Goal: Information Seeking & Learning: Learn about a topic

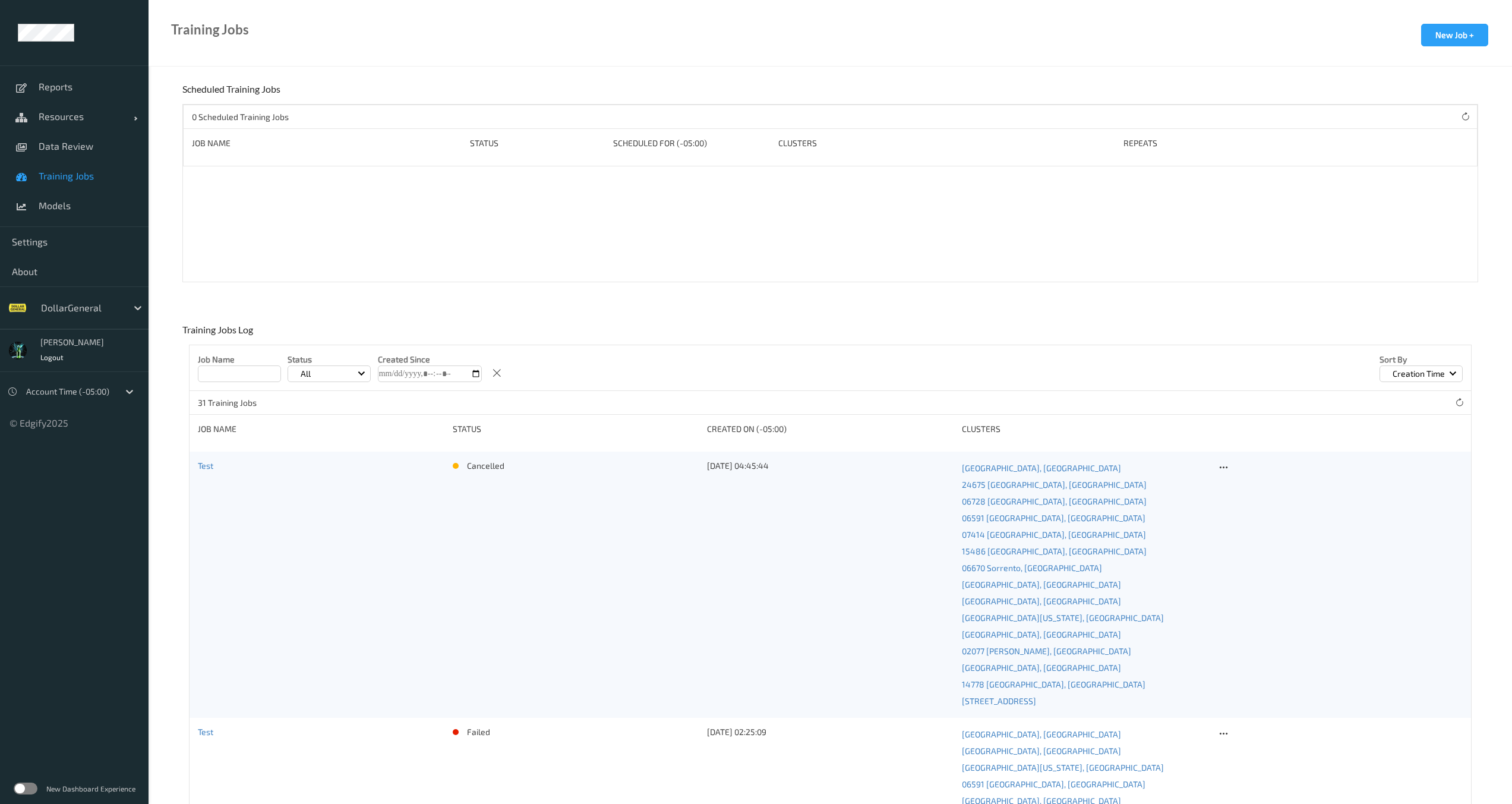
click at [92, 318] on div "DollarGeneral" at bounding box center [92, 308] width 114 height 22
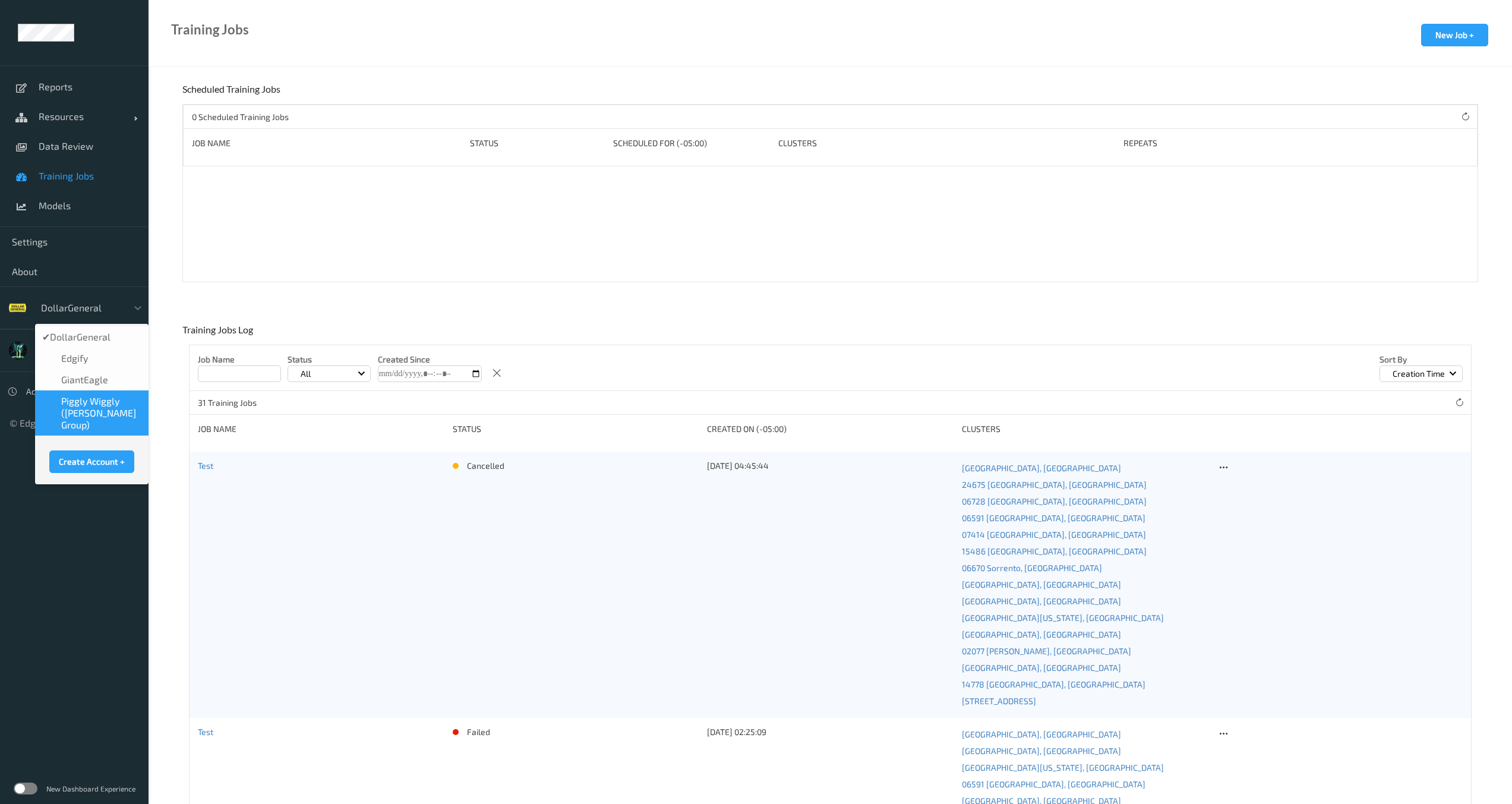
click at [84, 396] on span "Piggly Wiggly ([PERSON_NAME] Group)" at bounding box center [101, 414] width 80 height 36
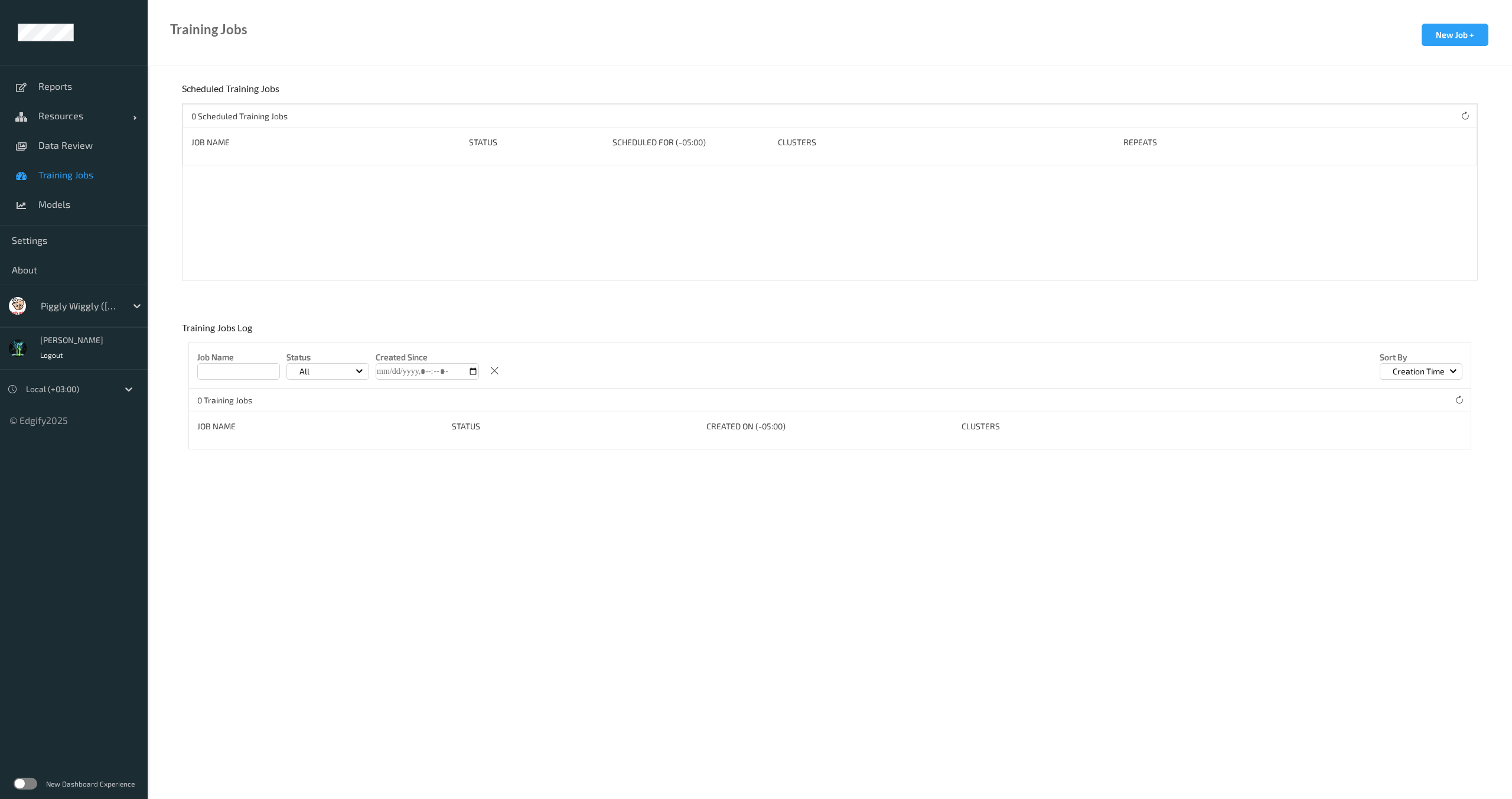
click at [81, 305] on div at bounding box center [80, 306] width 79 height 14
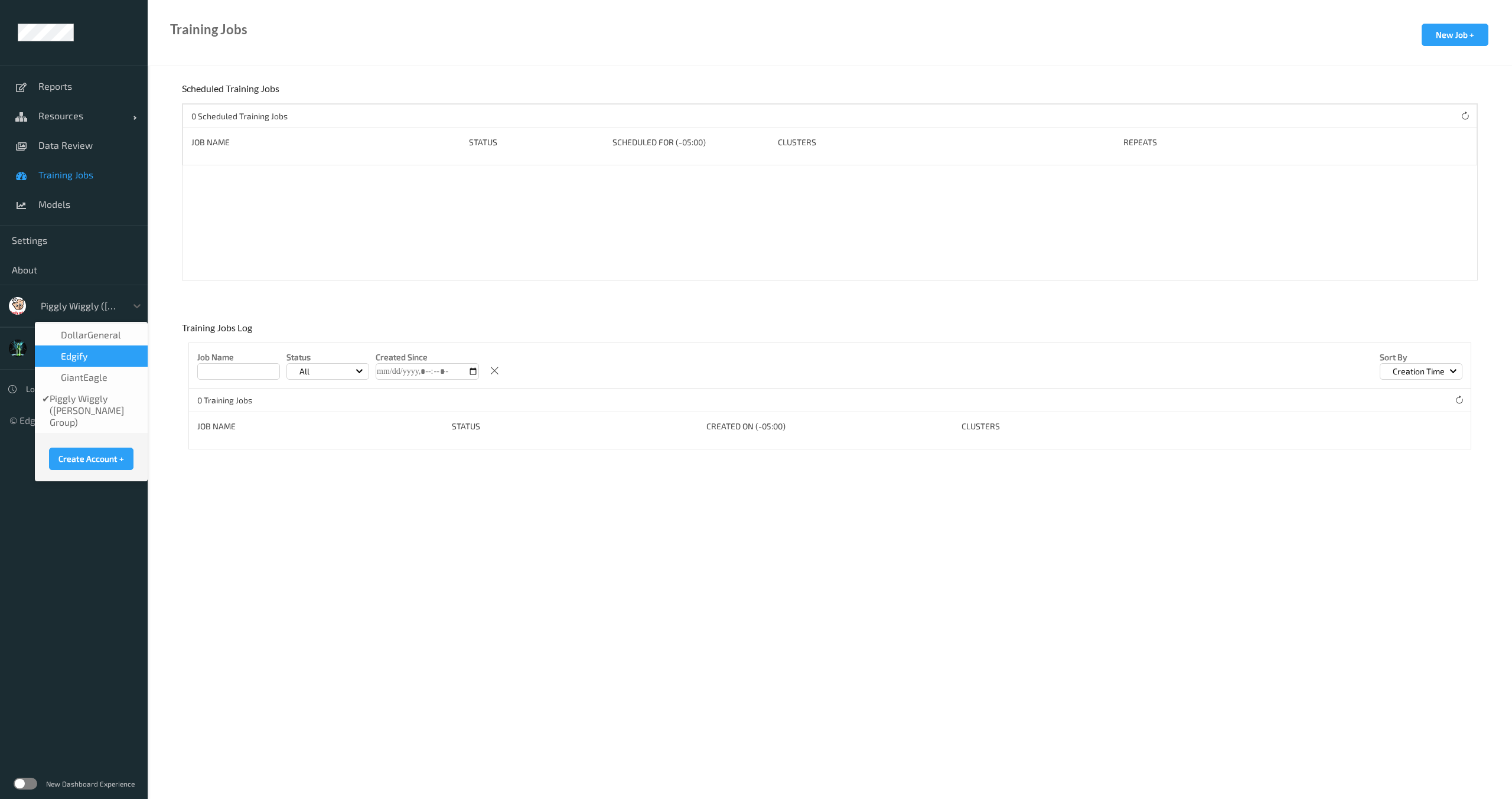
click at [80, 369] on div "DollarGeneral    edgify    GiantEagle ✔  Piggly Wiggly ([PERSON_NAME] Group) Cr…" at bounding box center [92, 402] width 113 height 160
click at [83, 369] on div "GiantEagle" at bounding box center [92, 377] width 113 height 21
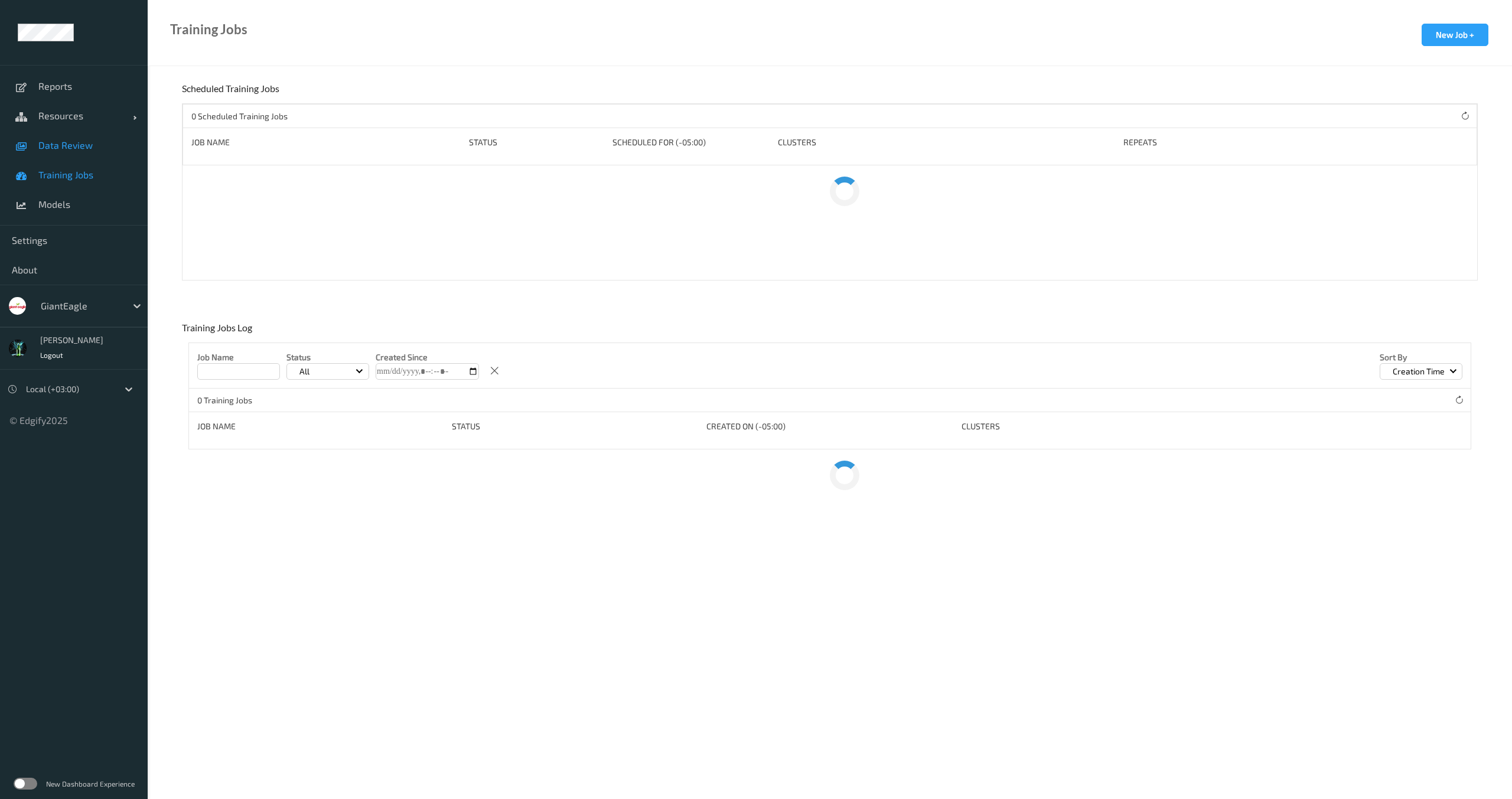
click at [70, 150] on span "Data Review" at bounding box center [87, 145] width 97 height 12
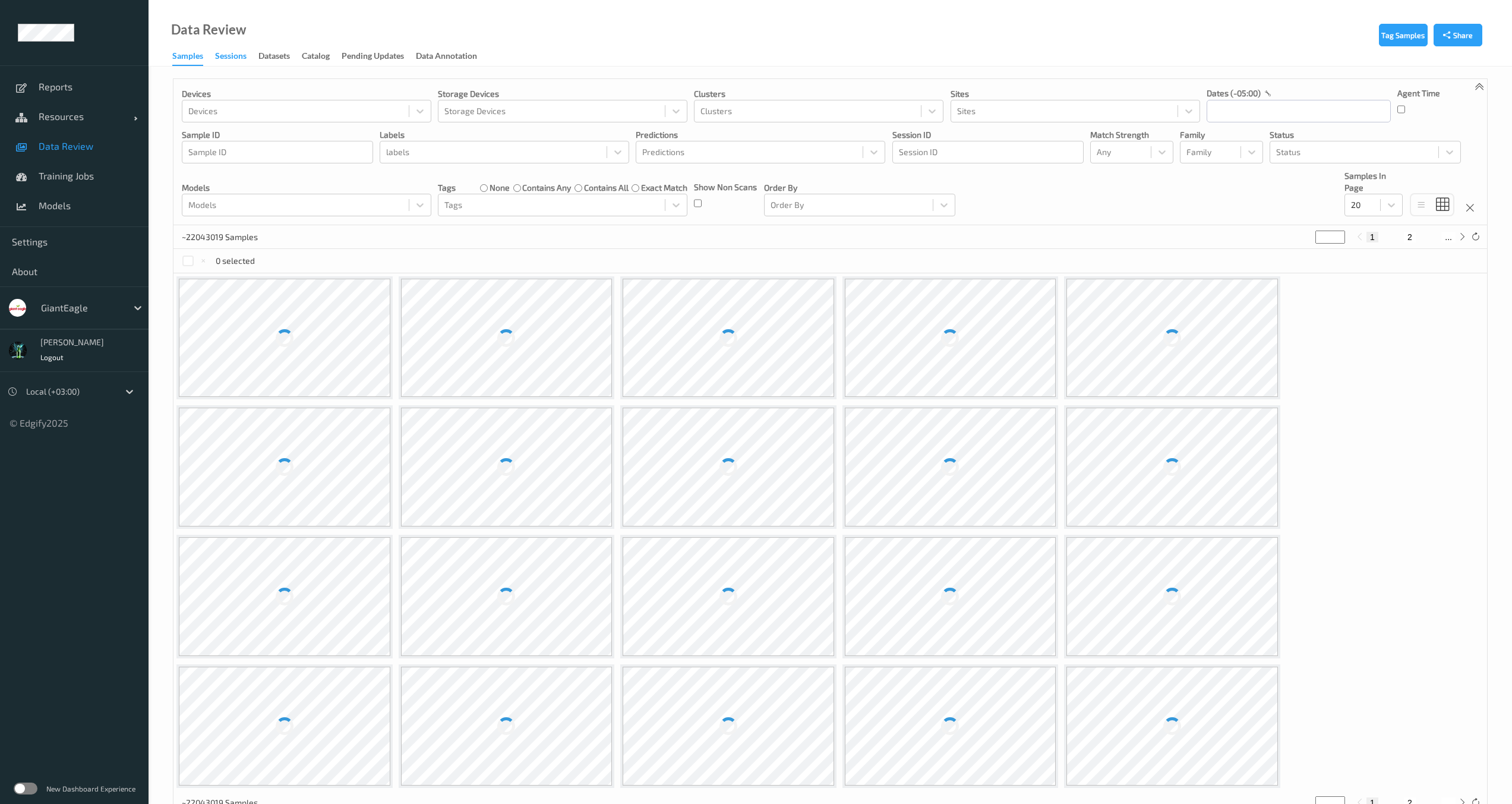
click at [240, 57] on div "Sessions" at bounding box center [231, 57] width 32 height 15
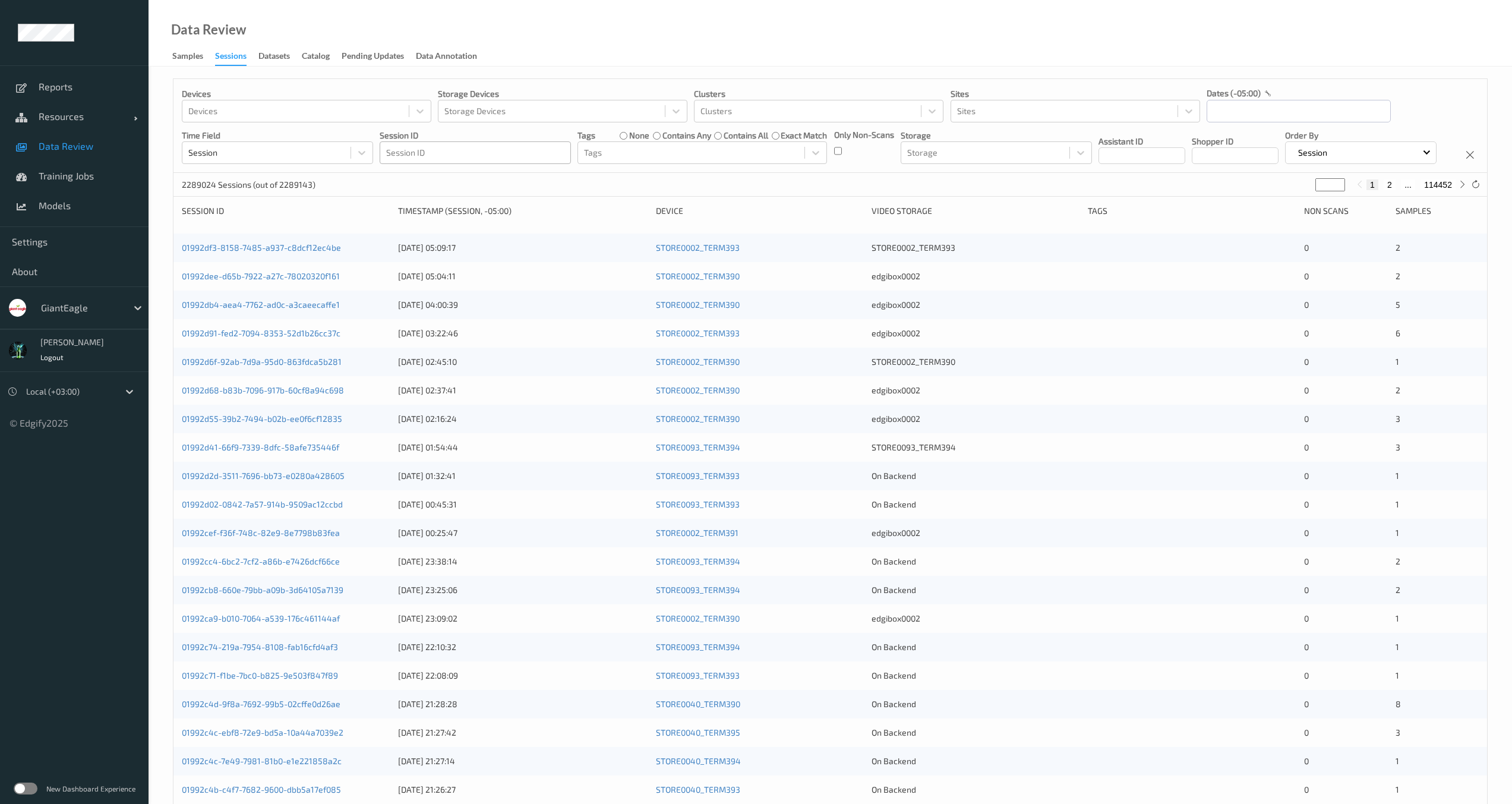
click at [410, 151] on div at bounding box center [475, 153] width 179 height 14
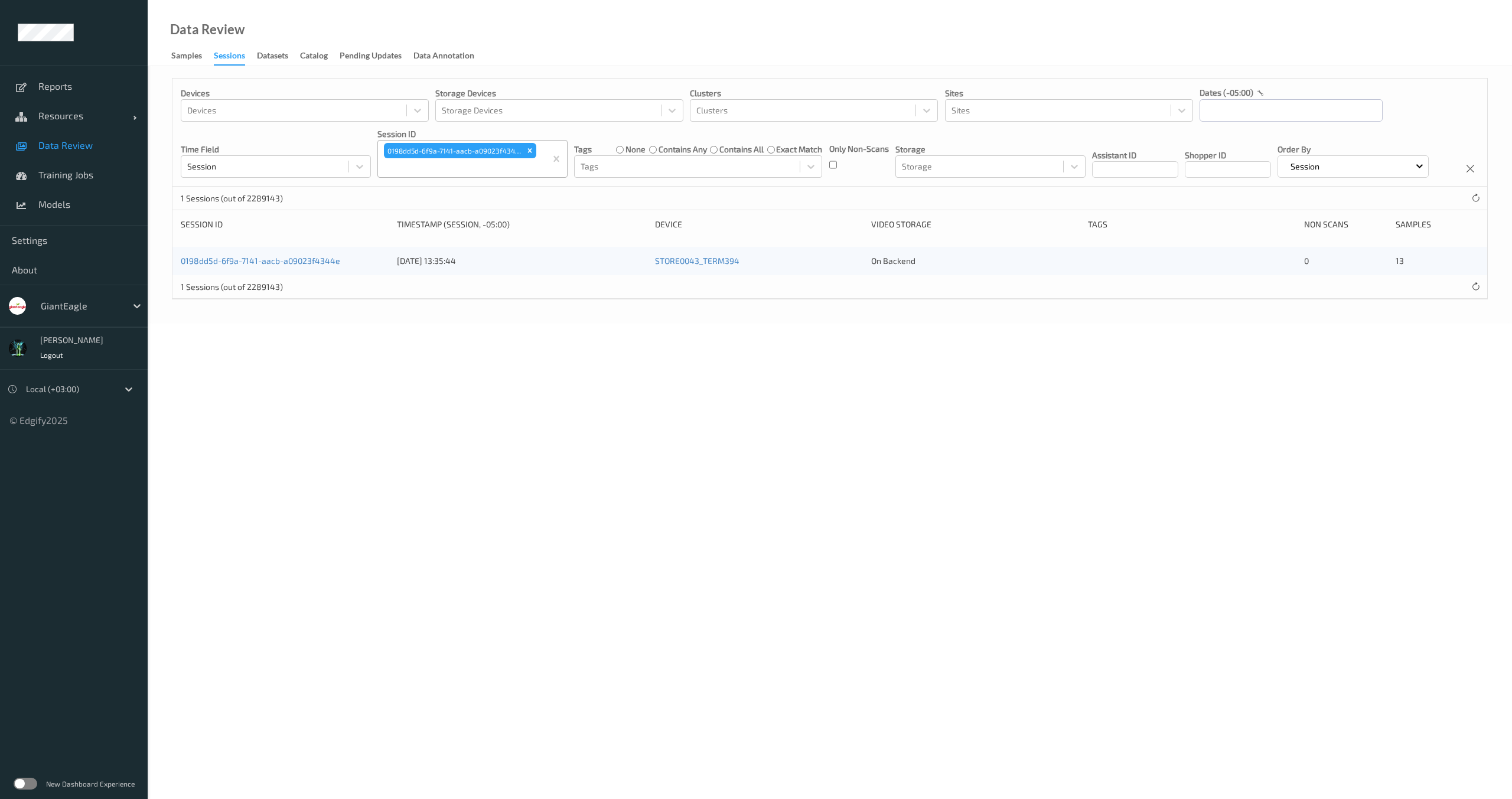
click at [457, 187] on div "Devices Devices Storage Devices Storage Devices Clusters Clusters Sites Sites d…" at bounding box center [830, 132] width 1315 height 108
click at [279, 266] on link "0198dd5d-6f9a-7141-aacb-a09023f4344e" at bounding box center [261, 261] width 160 height 10
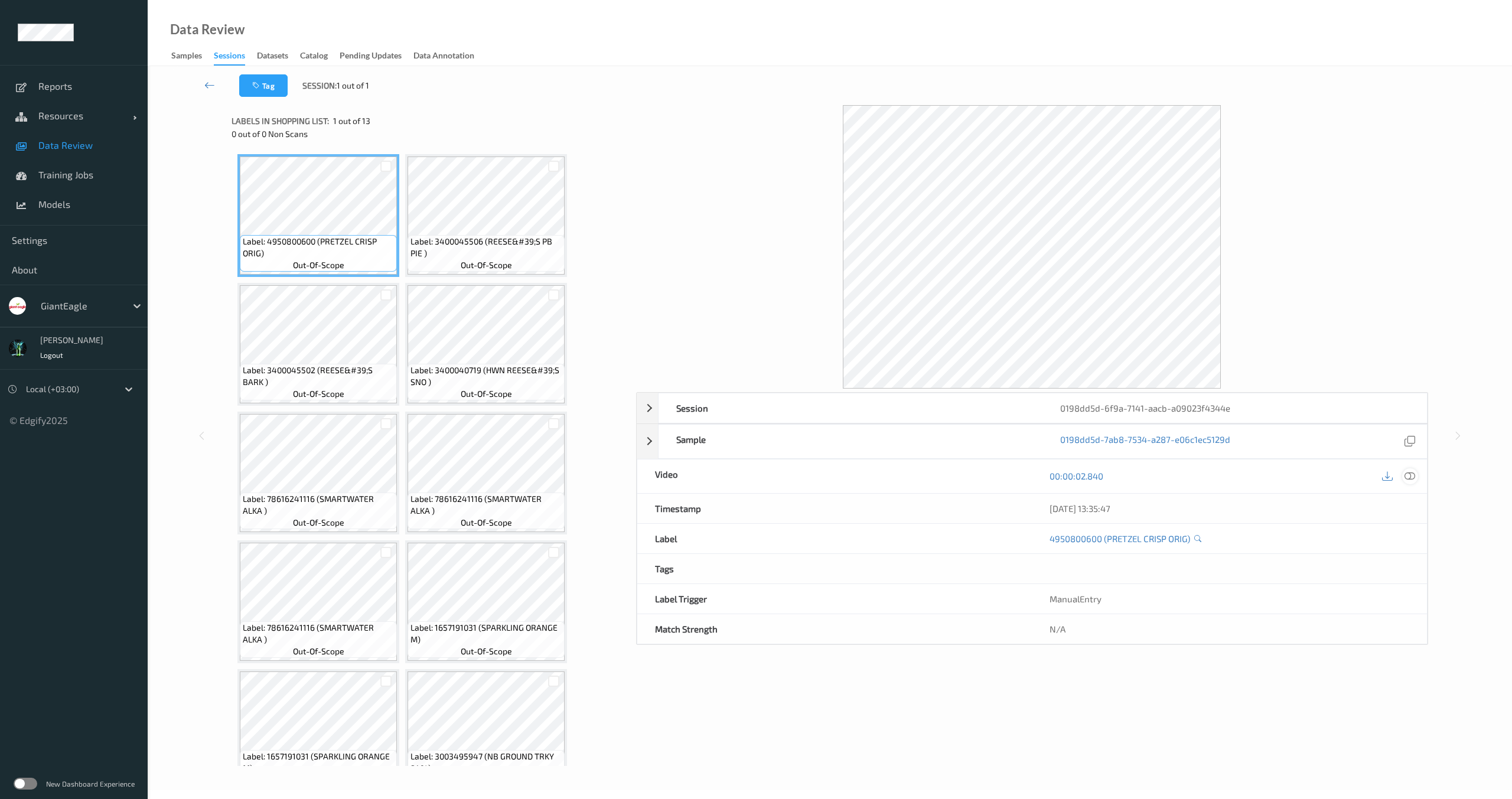
click at [1408, 475] on icon at bounding box center [1410, 476] width 11 height 11
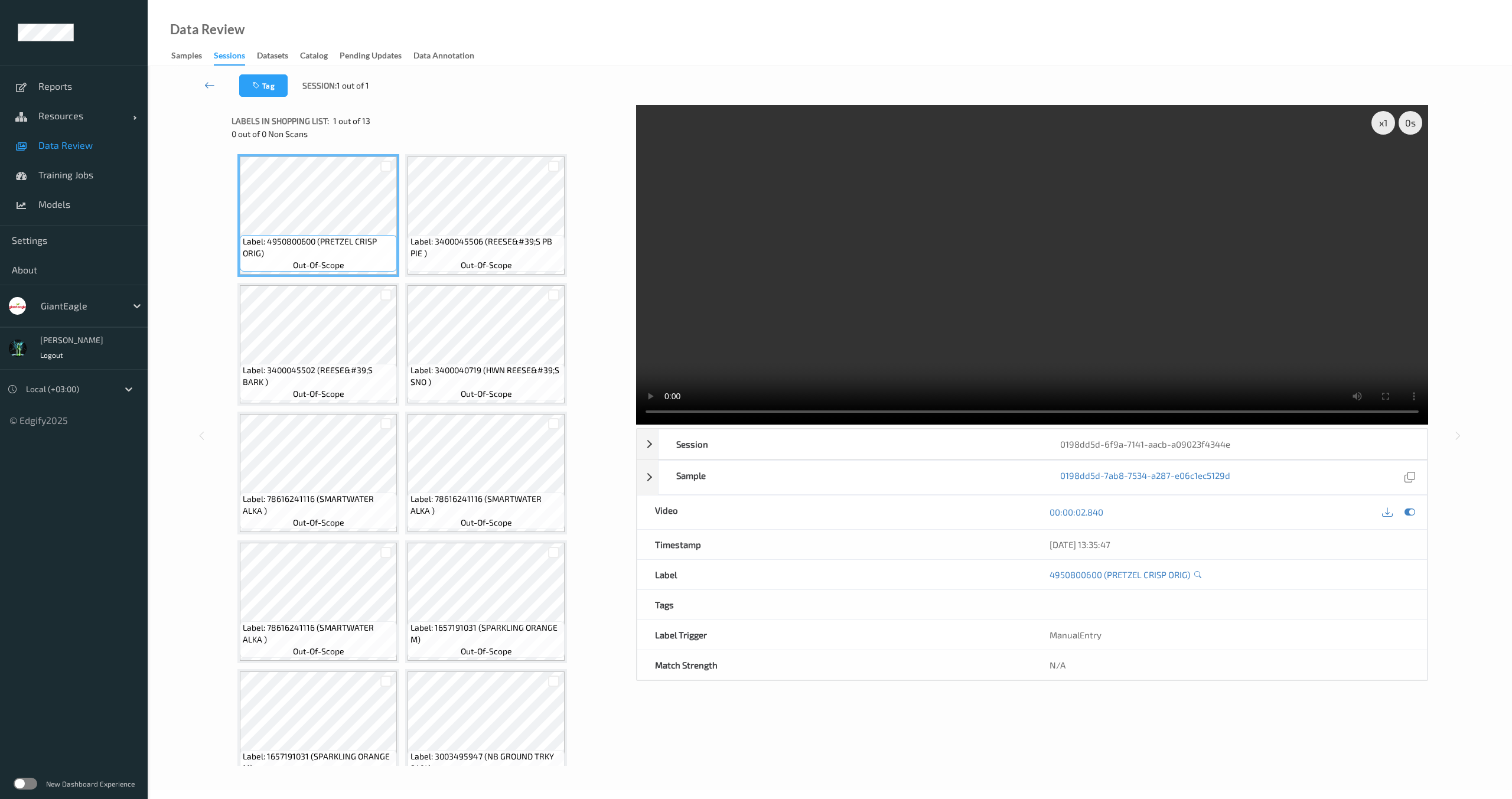
click at [932, 293] on video at bounding box center [1032, 265] width 793 height 319
click at [1004, 304] on video at bounding box center [1032, 265] width 793 height 319
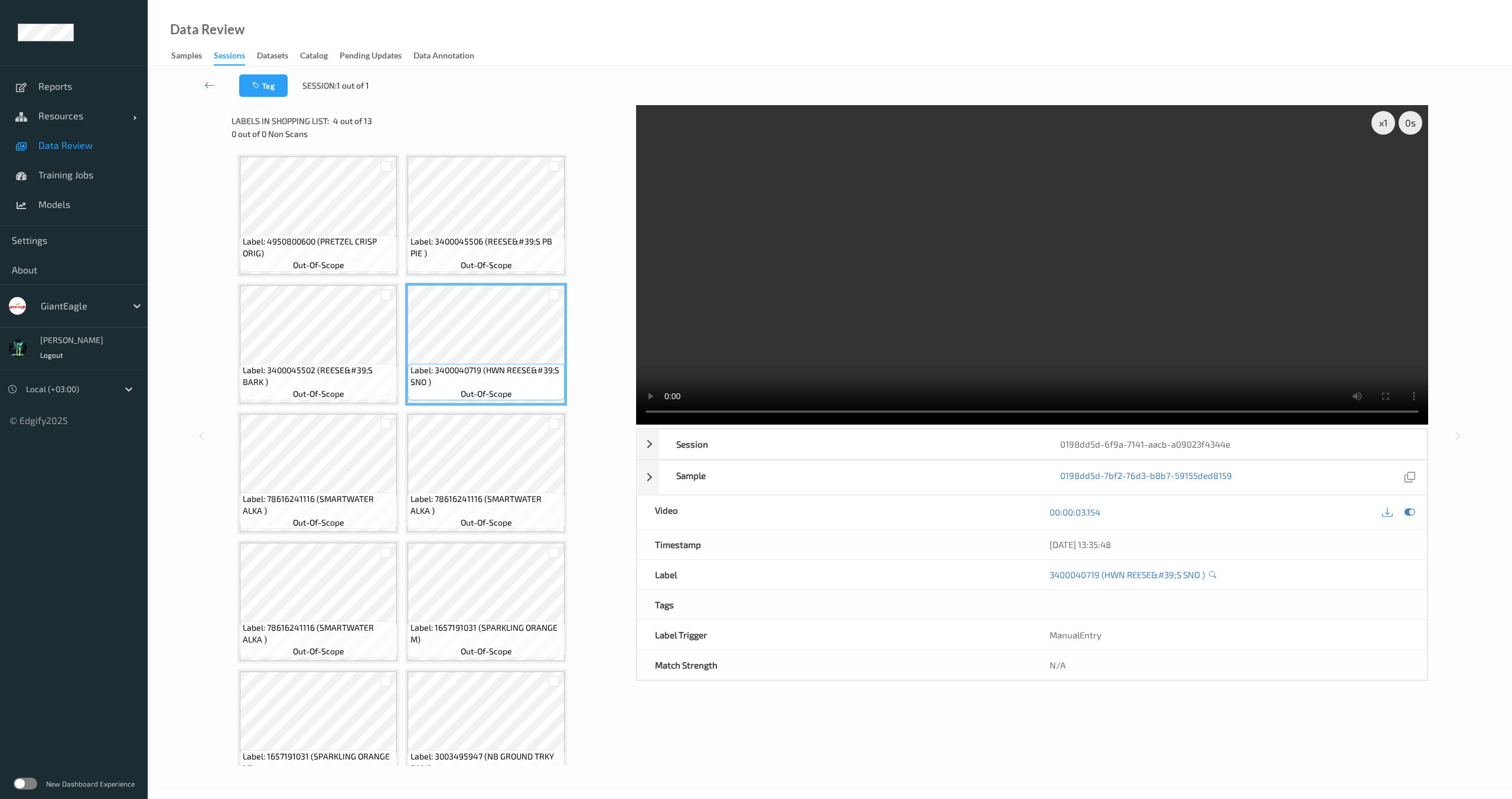
drag, startPoint x: 376, startPoint y: 410, endPoint x: 399, endPoint y: 423, distance: 26.4
click at [376, 410] on div "Label: 4950800600 (PRETZEL CRISP ORIG) out-of-scope Label: 3400045506 (REESE&#3…" at bounding box center [430, 601] width 384 height 896
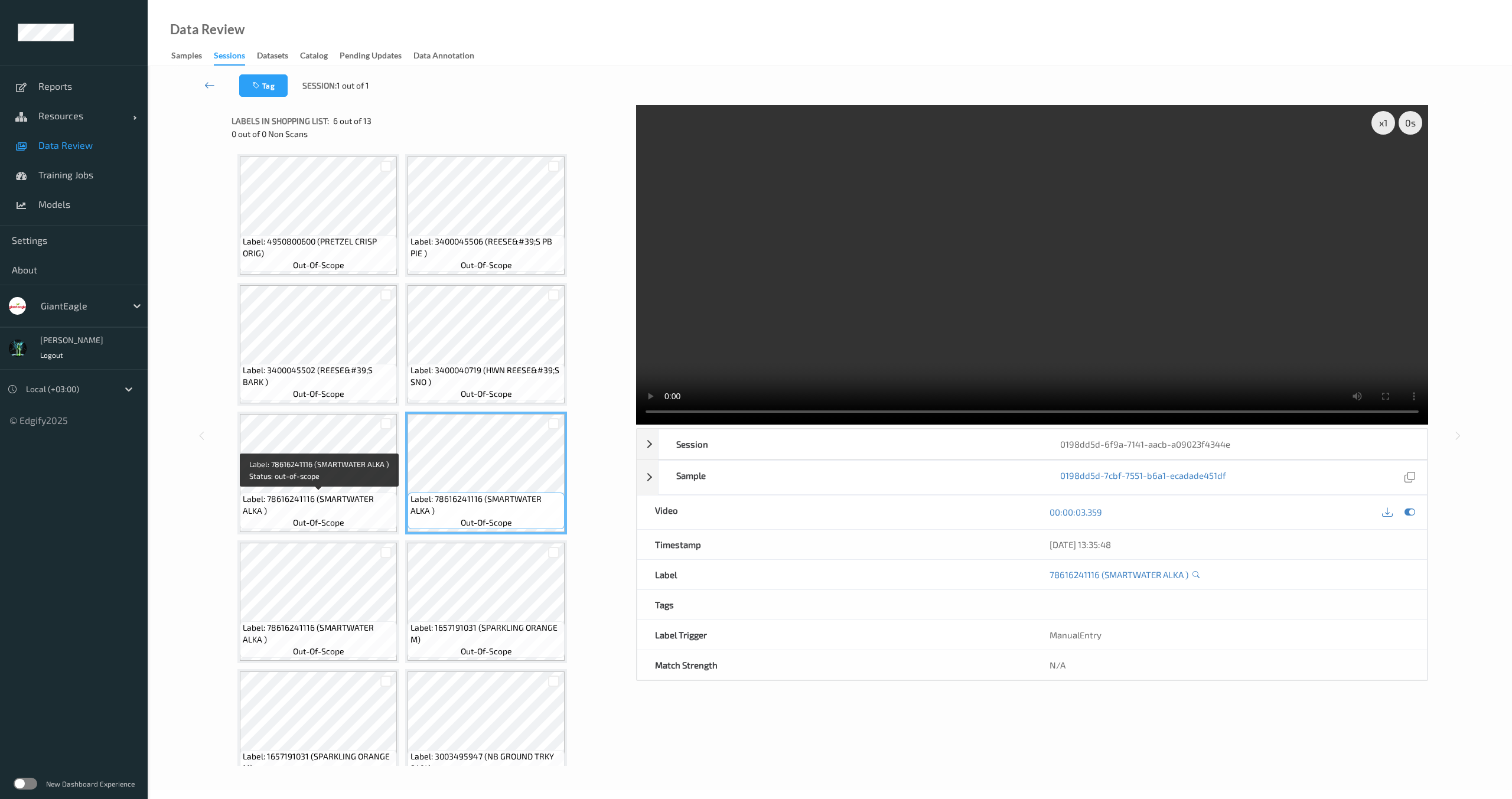
drag, startPoint x: 390, startPoint y: 510, endPoint x: 401, endPoint y: 538, distance: 30.1
click at [389, 512] on span "Label: 78616241116 (SMARTWATER ALKA )" at bounding box center [318, 505] width 151 height 24
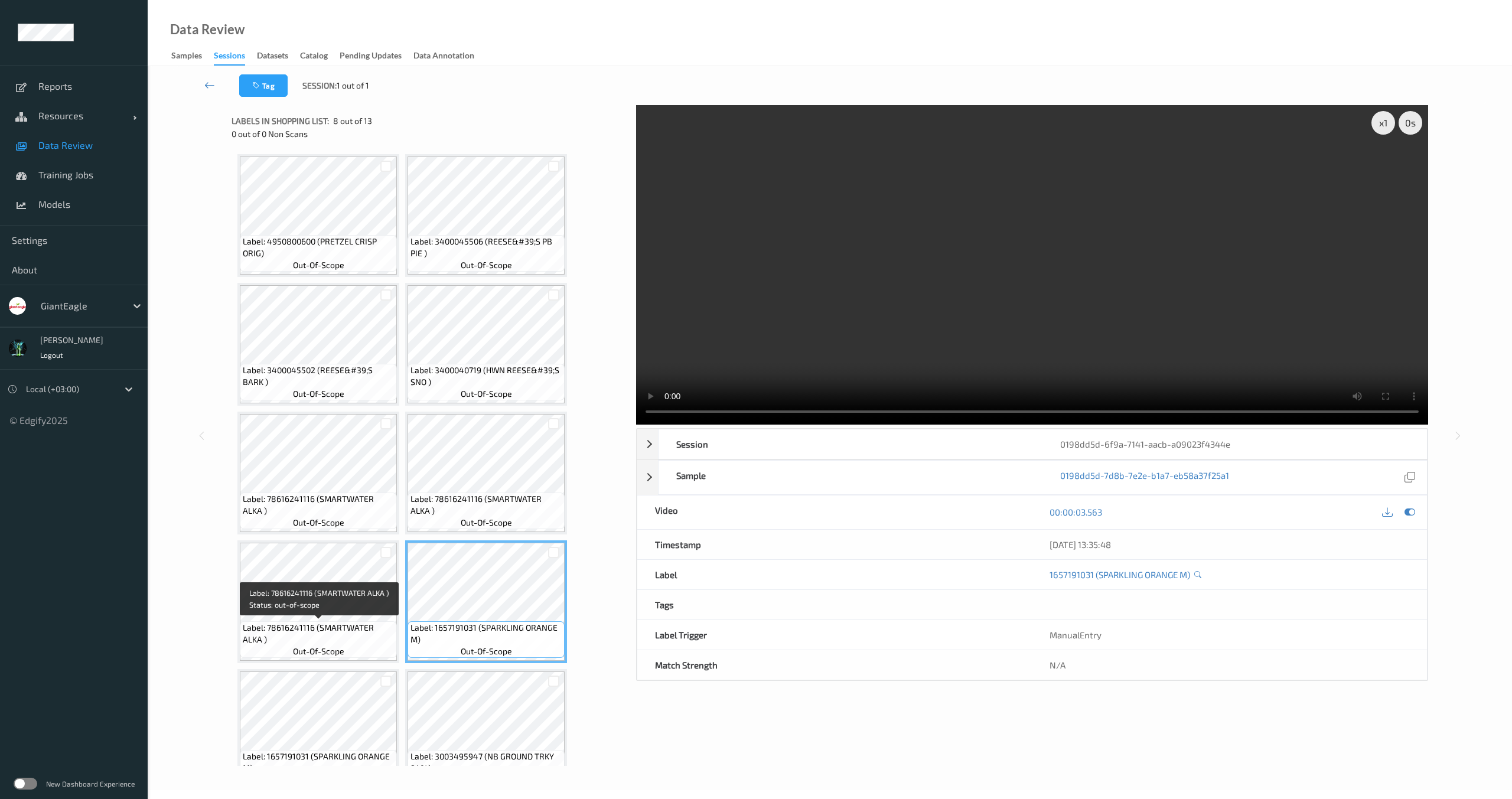
drag, startPoint x: 387, startPoint y: 646, endPoint x: 431, endPoint y: 670, distance: 50.1
click at [389, 650] on div "Label: 78616241116 (SMARTWATER ALKA ) out-of-scope" at bounding box center [318, 639] width 157 height 37
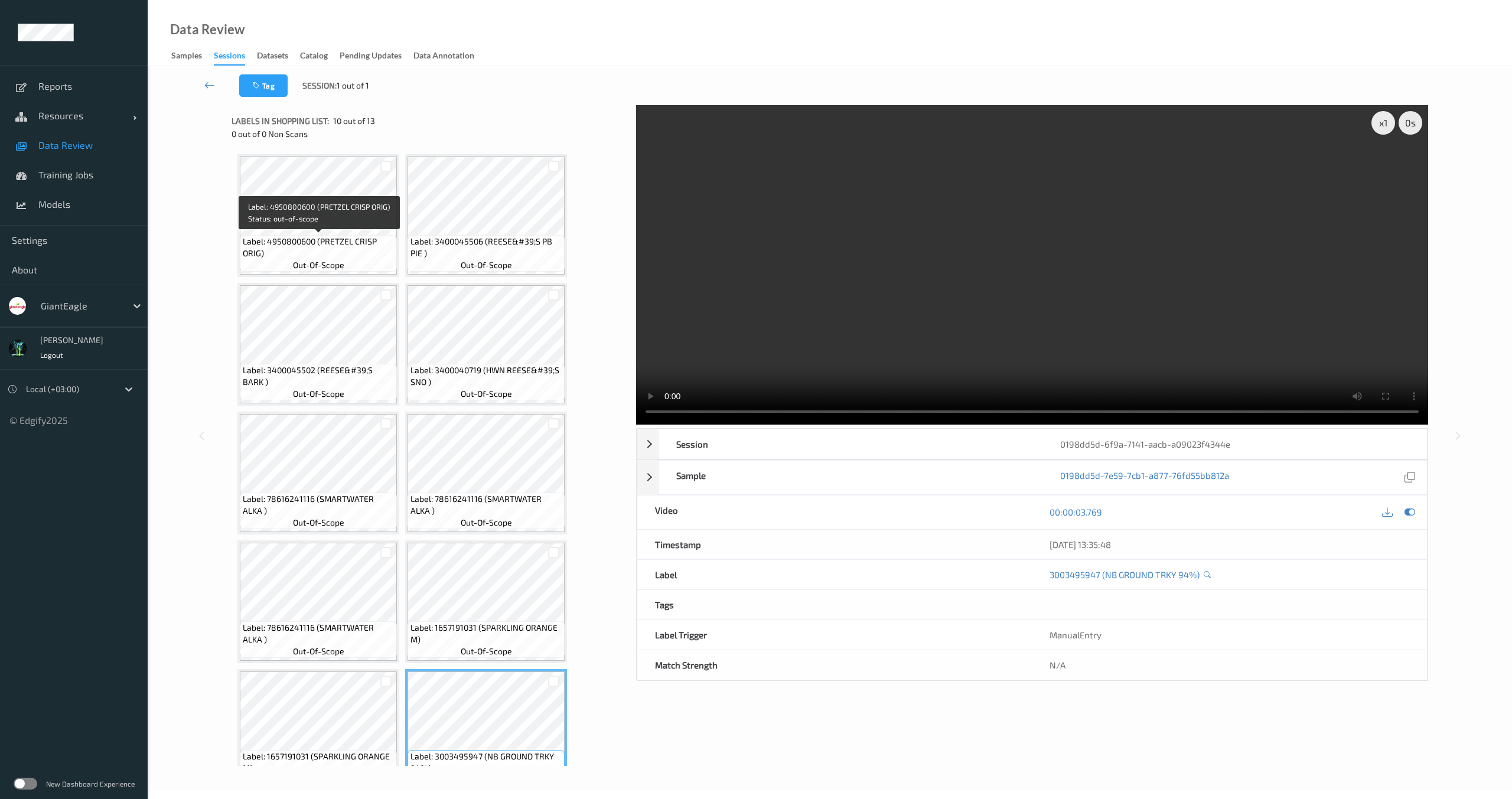
click at [309, 245] on span "Label: 4950800600 (PRETZEL CRISP ORIG)" at bounding box center [318, 247] width 151 height 24
